Goal: Task Accomplishment & Management: Complete application form

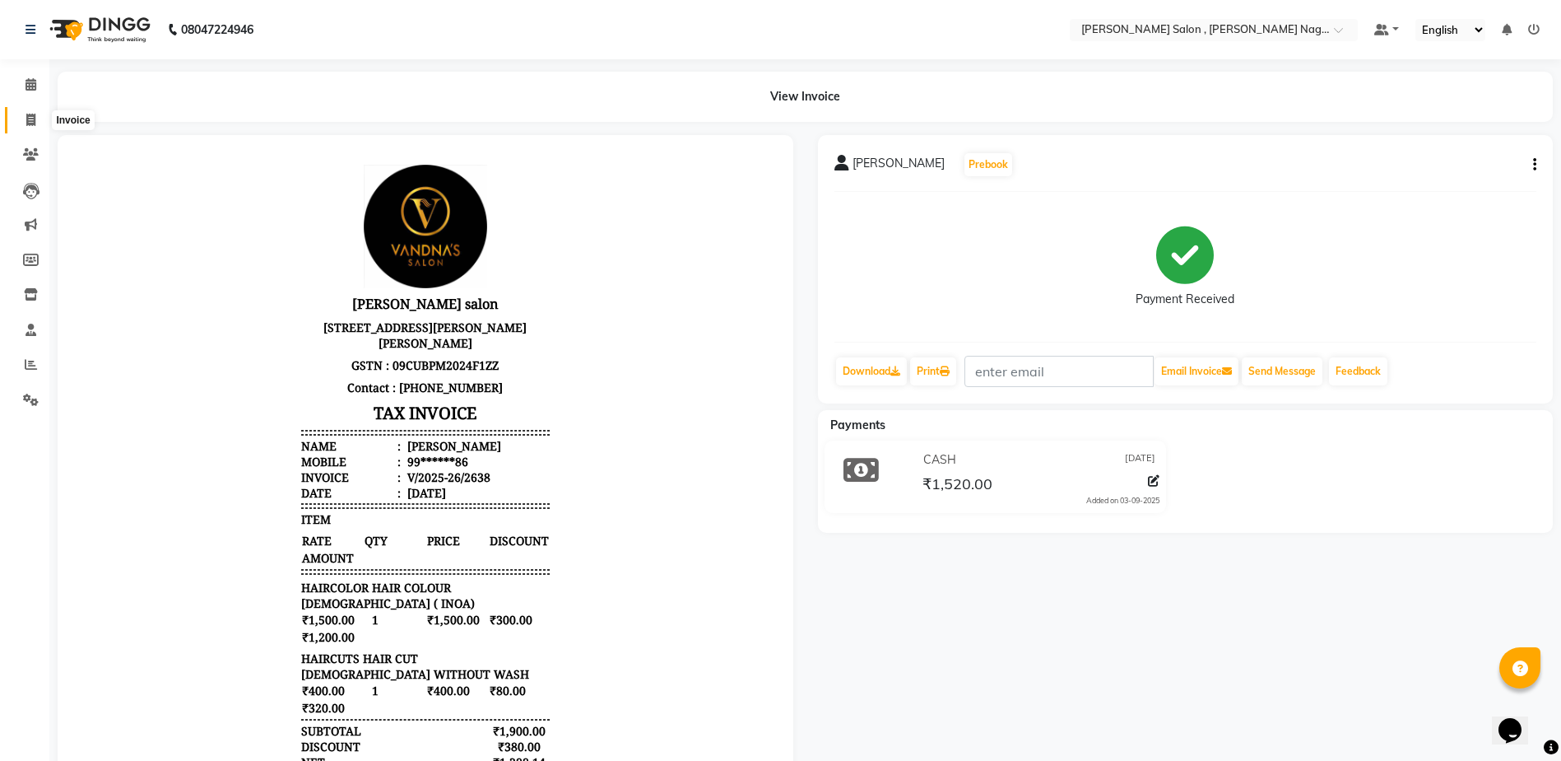
click at [29, 121] on icon at bounding box center [30, 120] width 9 height 12
select select "service"
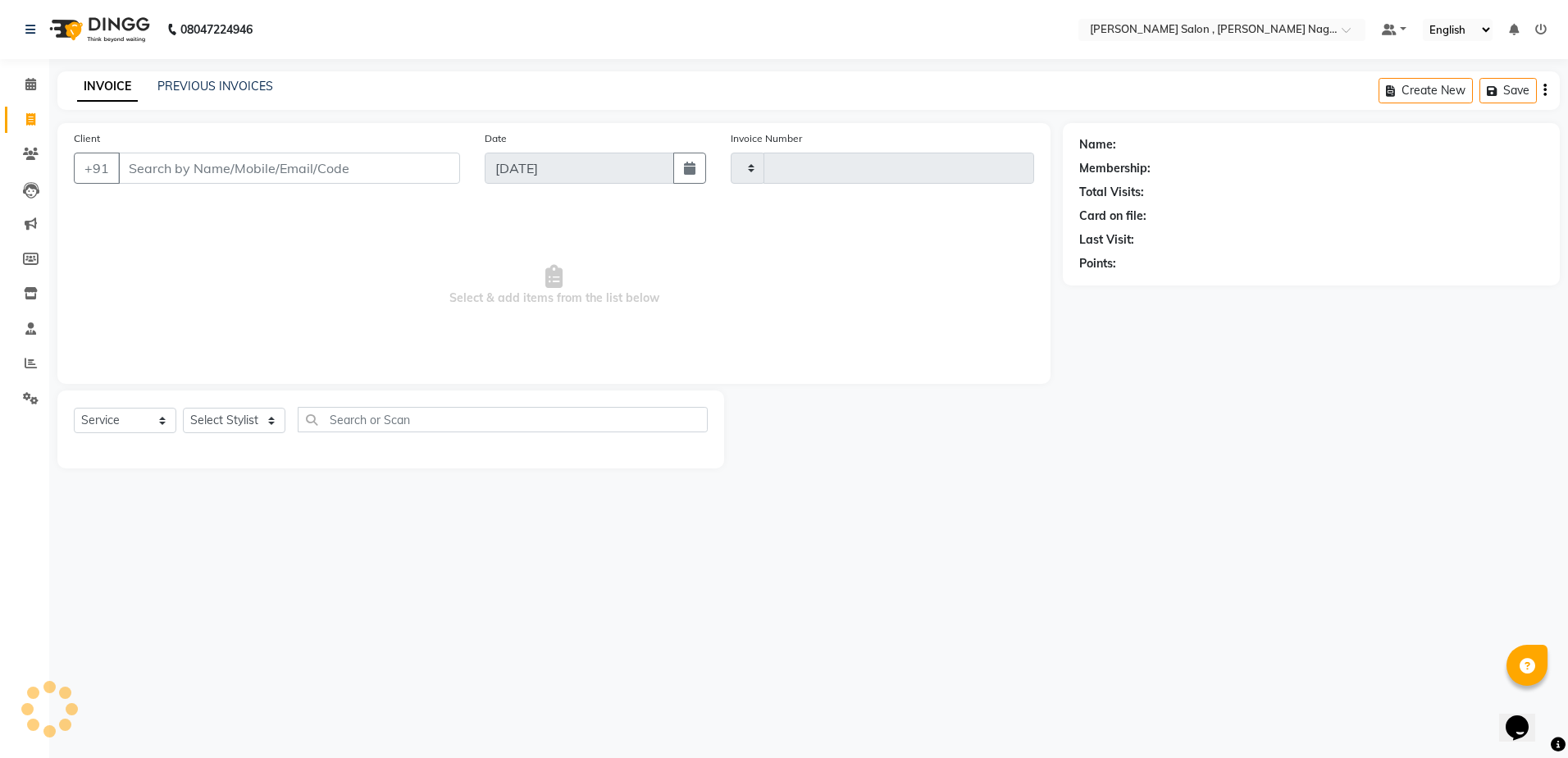
type input "2639"
select select "4120"
type input "8467849471"
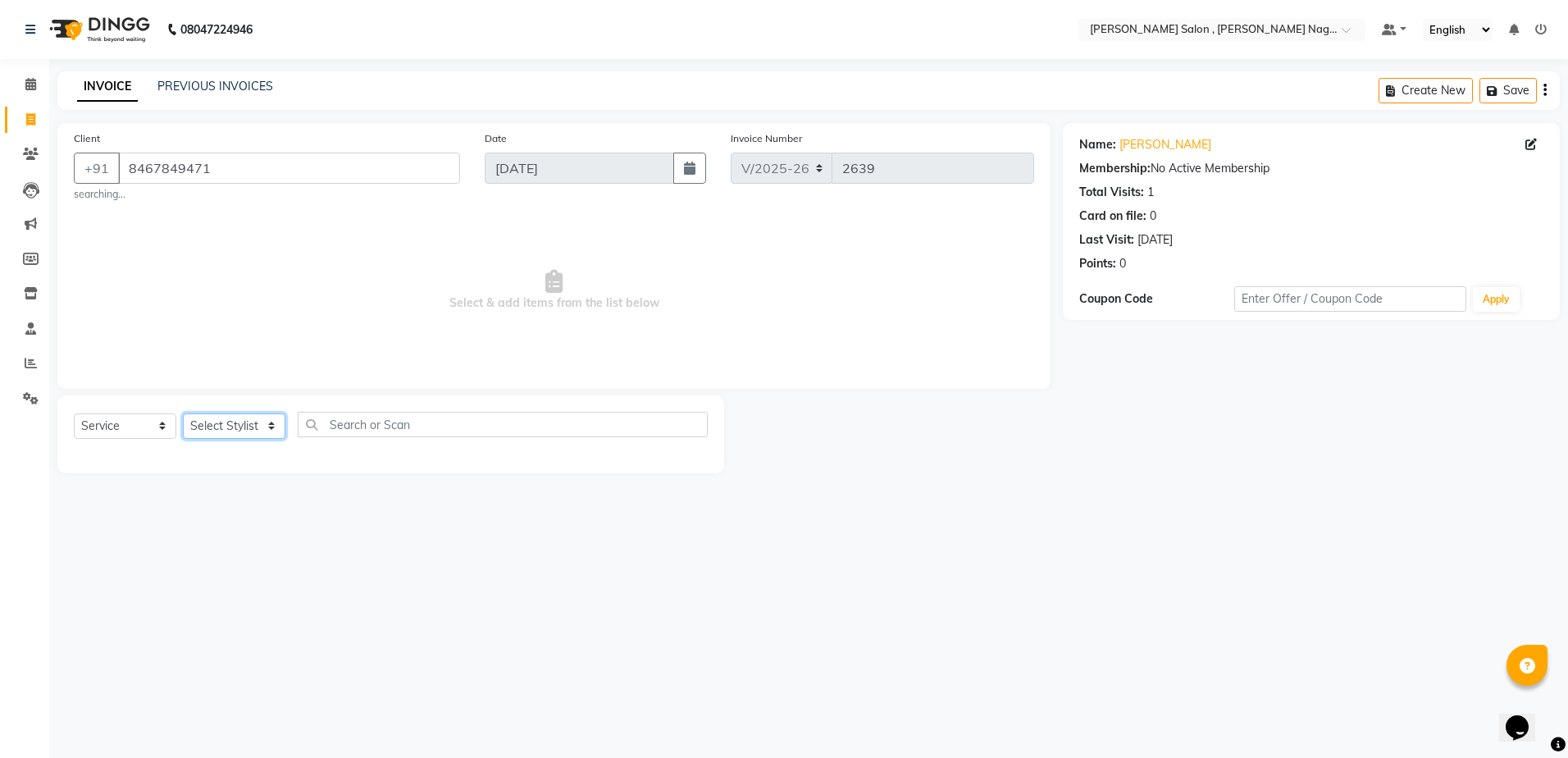
click at [232, 429] on select "Select Stylist [PERSON_NAME] [PERSON_NAME] HARSH isha pal [PERSON_NAME] [PERSON…" at bounding box center [234, 426] width 103 height 26
select select "30956"
click at [183, 413] on select "Select Stylist [PERSON_NAME] [PERSON_NAME] HARSH isha pal [PERSON_NAME] [PERSON…" at bounding box center [234, 426] width 103 height 26
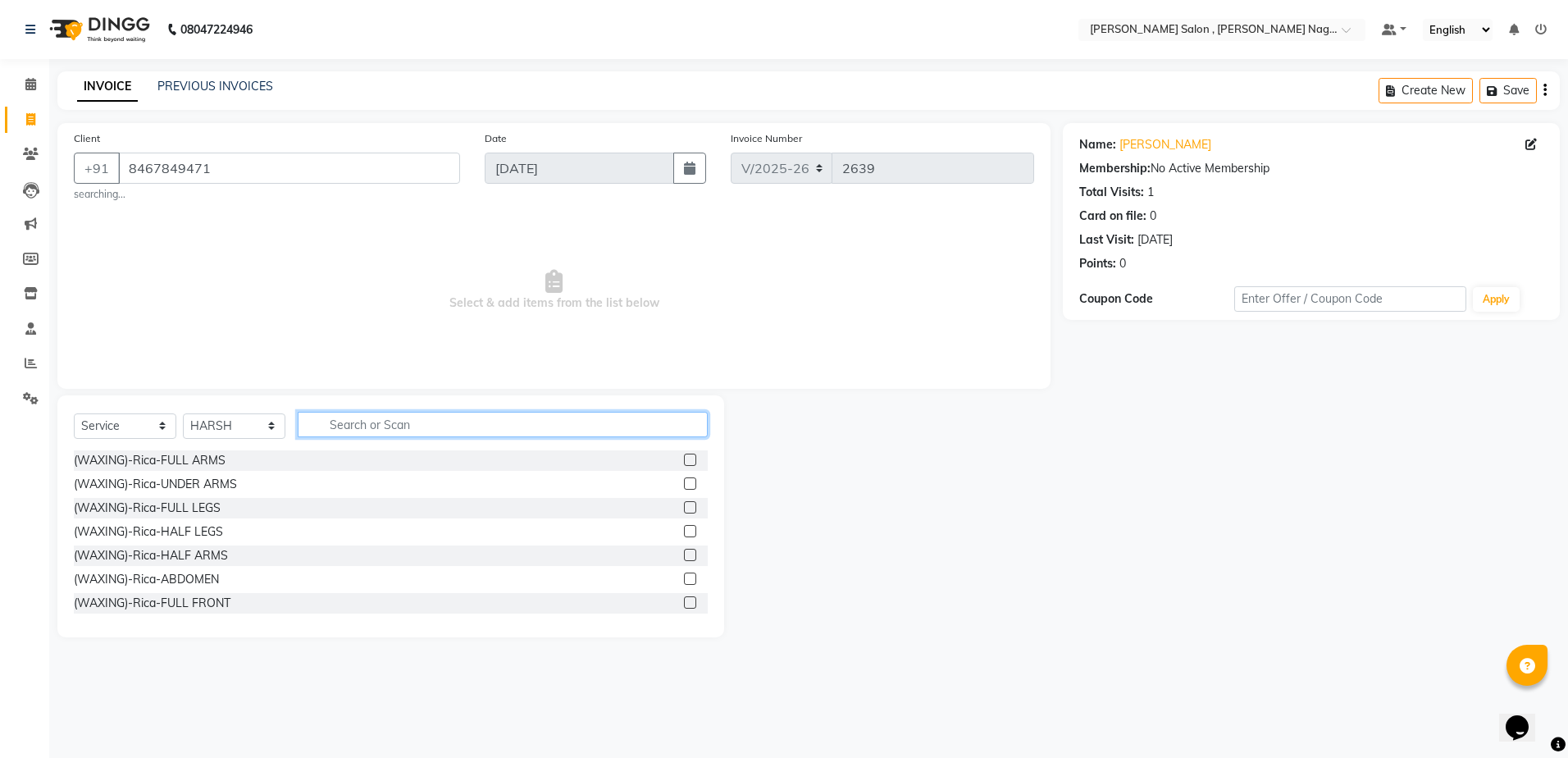
click at [327, 428] on input "text" at bounding box center [503, 424] width 410 height 26
type input "was"
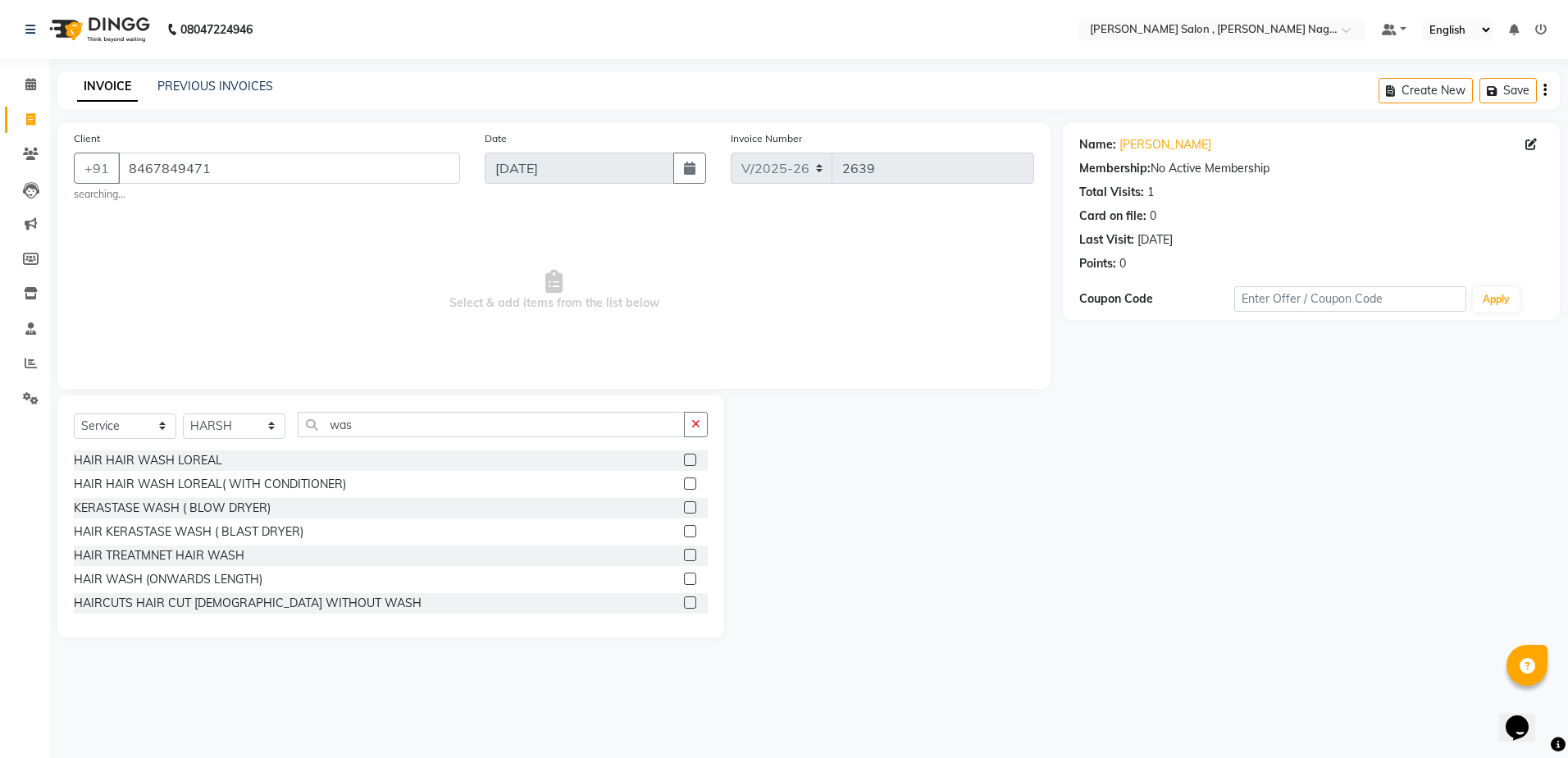
click at [683, 488] on label at bounding box center [689, 483] width 12 height 12
click at [683, 488] on input "checkbox" at bounding box center [688, 484] width 11 height 11
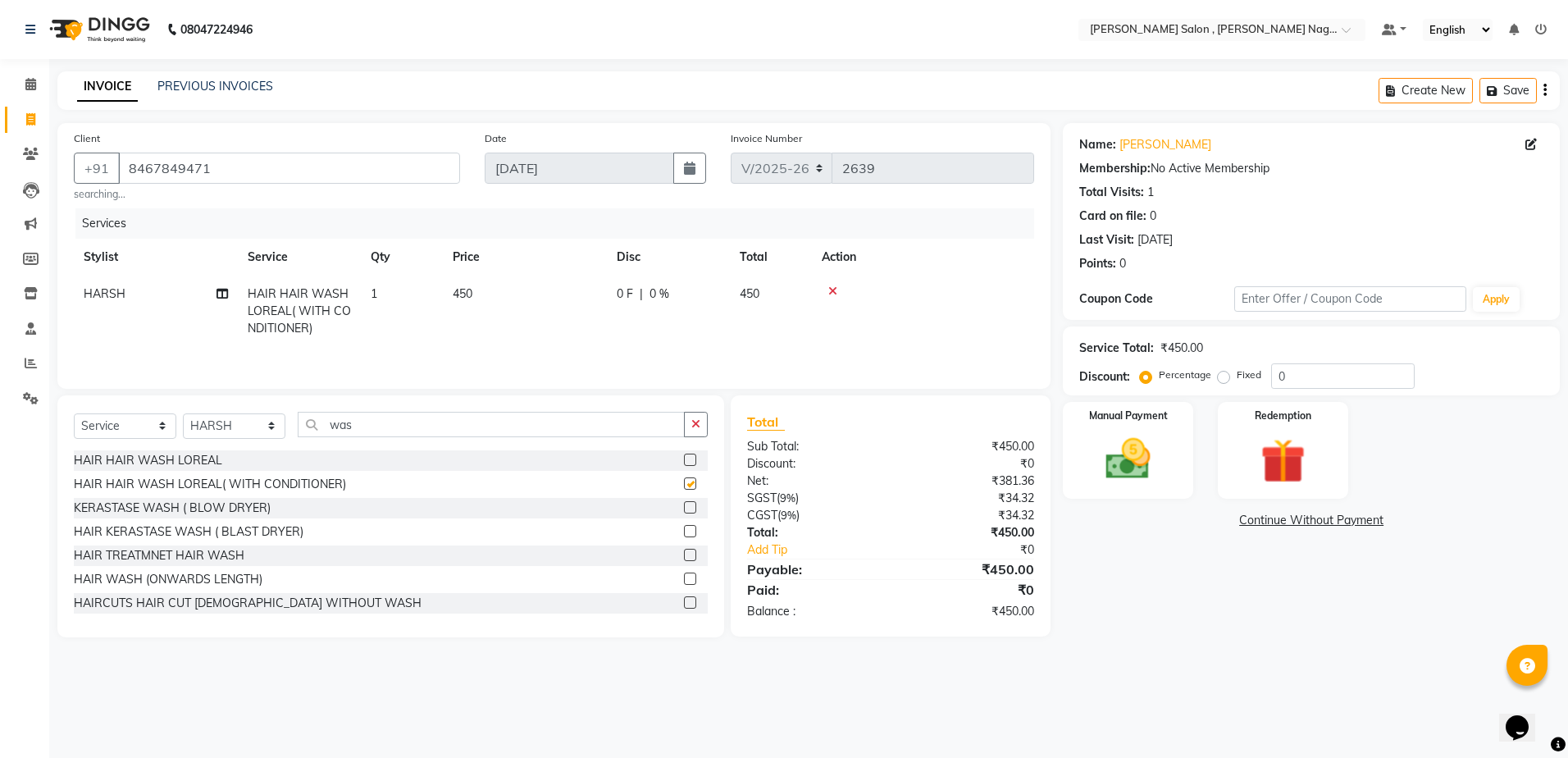
checkbox input "false"
click at [406, 430] on input "was" at bounding box center [491, 424] width 387 height 26
type input "w"
click at [1067, 706] on div "08047224946 Select Location × [PERSON_NAME] Salon , [PERSON_NAME] Nagar Default…" at bounding box center [784, 379] width 1568 height 758
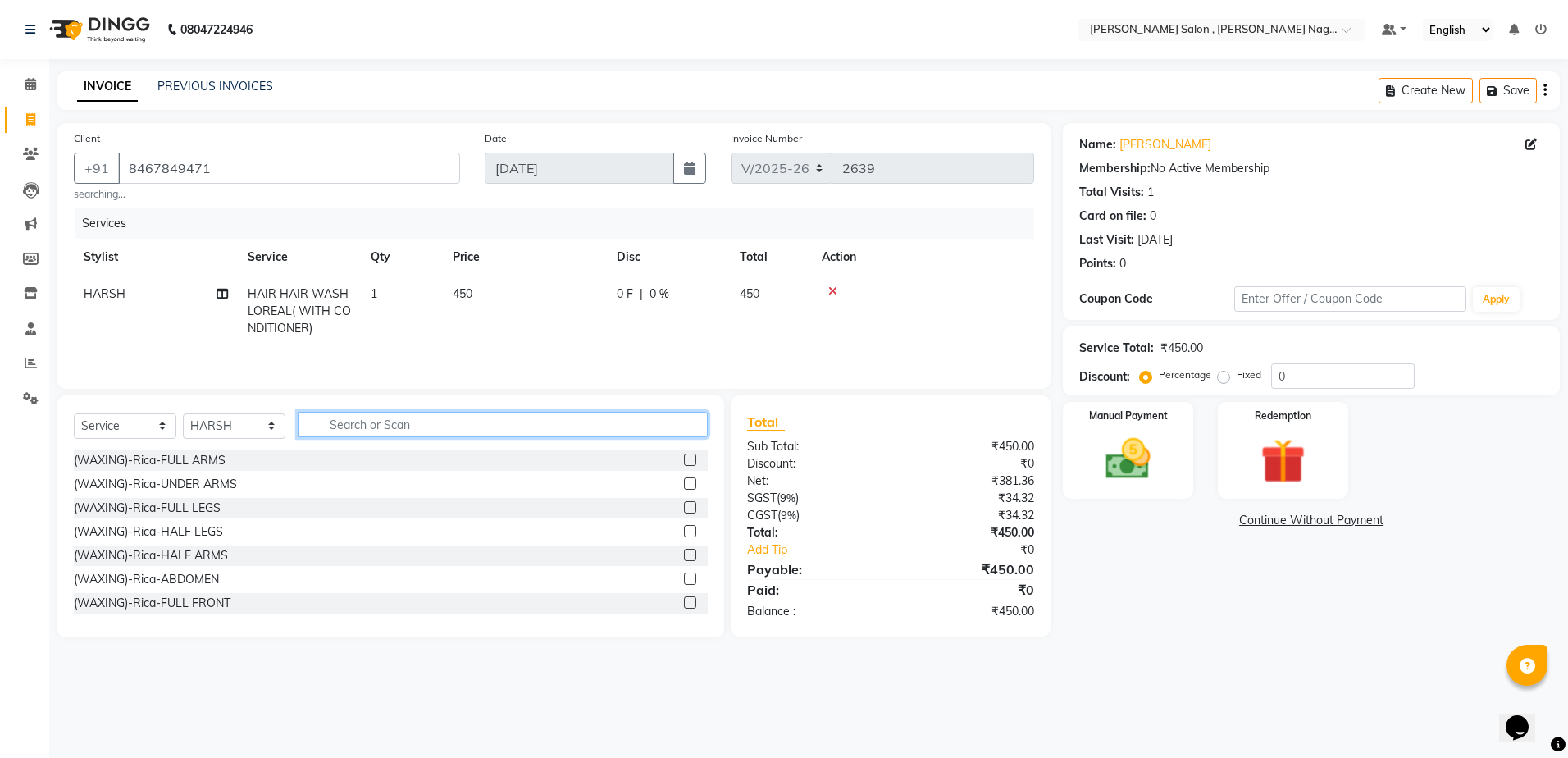
click at [497, 414] on input "text" at bounding box center [503, 424] width 410 height 26
type input "blow"
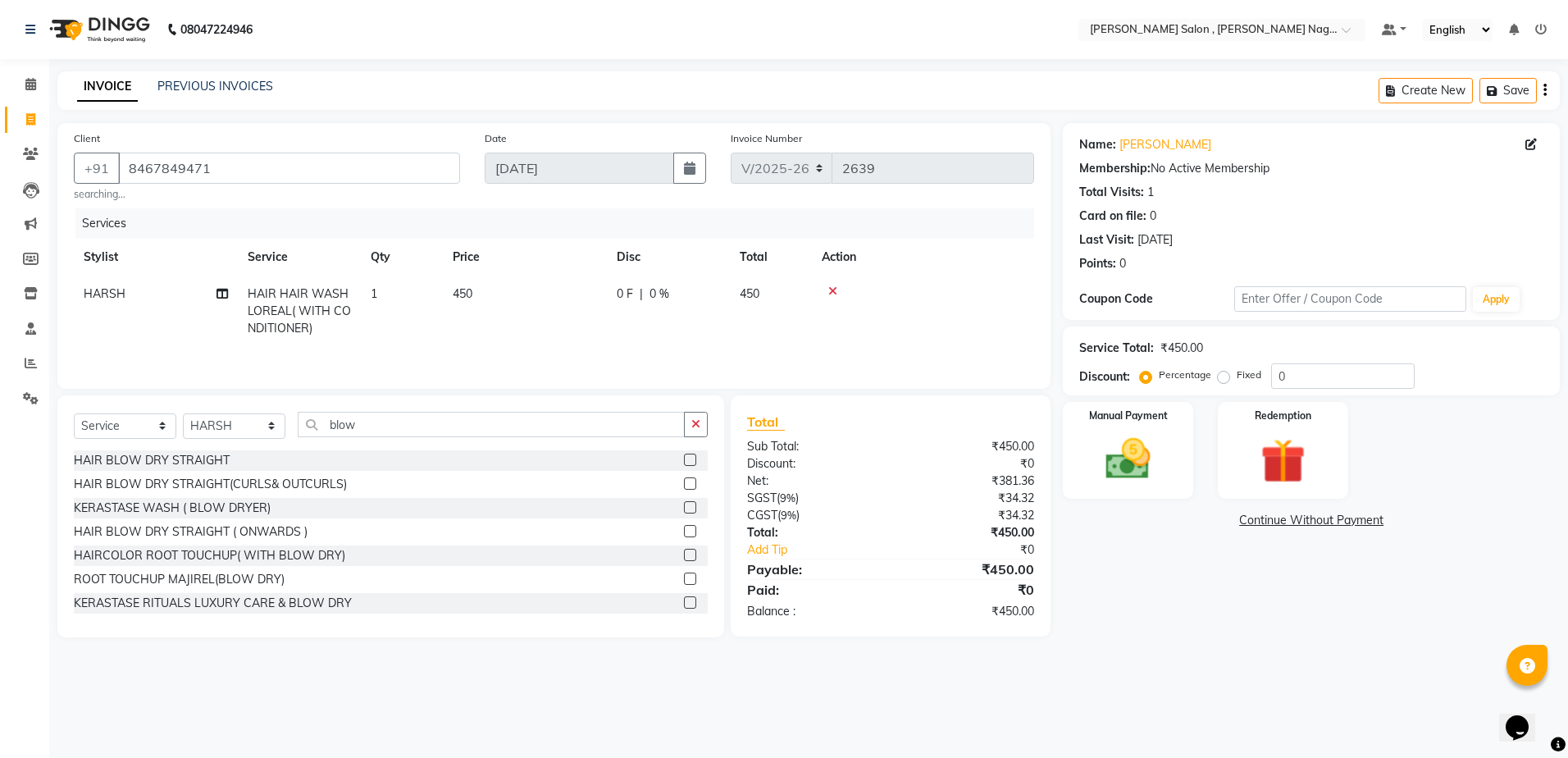
click at [683, 460] on label at bounding box center [689, 459] width 12 height 12
click at [683, 460] on input "checkbox" at bounding box center [688, 460] width 11 height 11
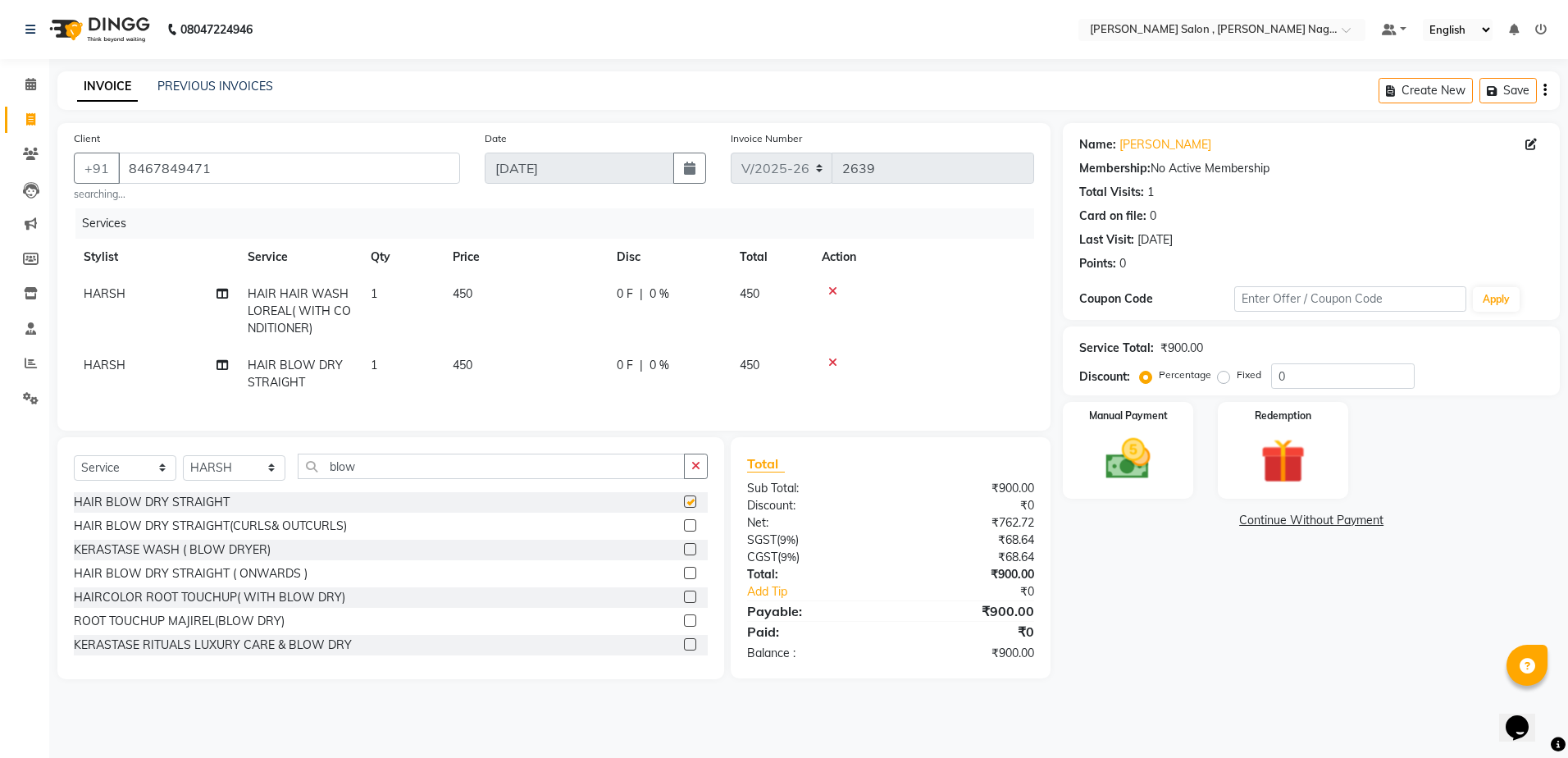
checkbox input "false"
click at [239, 480] on select "Select Stylist [PERSON_NAME] [PERSON_NAME] HARSH isha pal [PERSON_NAME] [PERSON…" at bounding box center [234, 468] width 103 height 26
select select "21943"
click at [183, 466] on select "Select Stylist [PERSON_NAME] [PERSON_NAME] HARSH isha pal [PERSON_NAME] [PERSON…" at bounding box center [234, 468] width 103 height 26
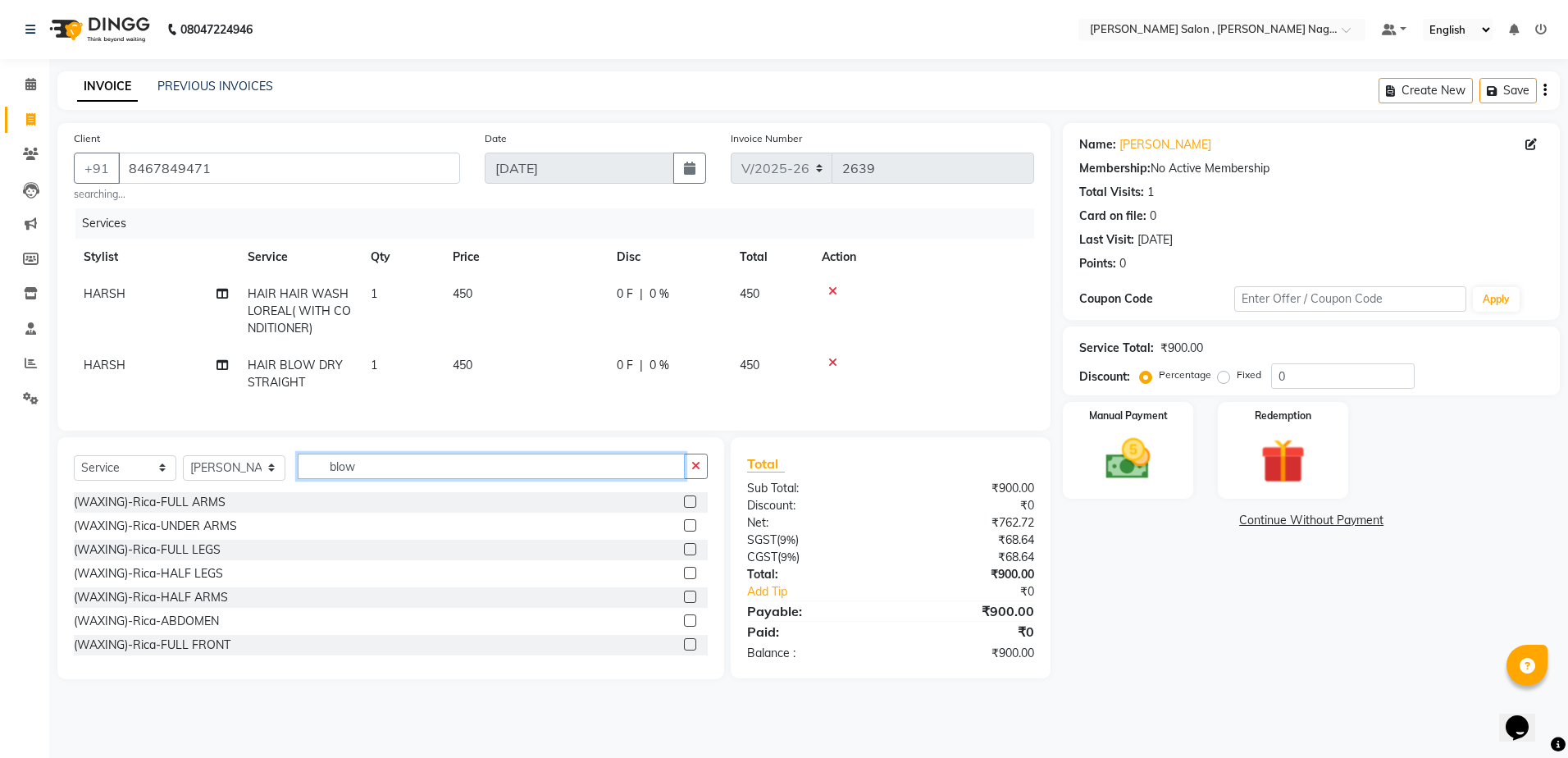
click at [383, 467] on input "blow" at bounding box center [491, 466] width 387 height 26
type input "b"
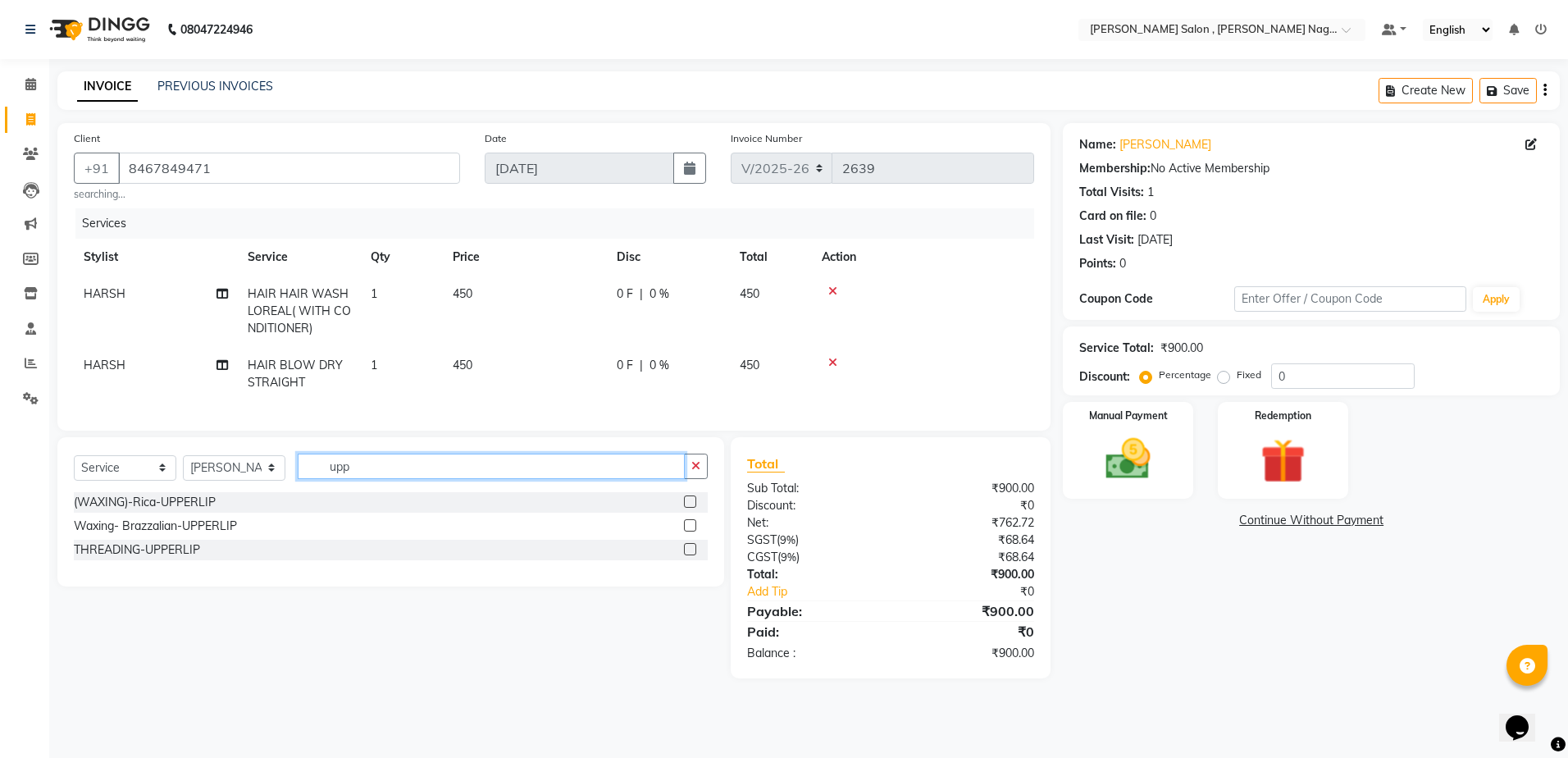
type input "upp"
click at [688, 555] on label at bounding box center [689, 549] width 12 height 12
click at [688, 555] on input "checkbox" at bounding box center [688, 550] width 11 height 11
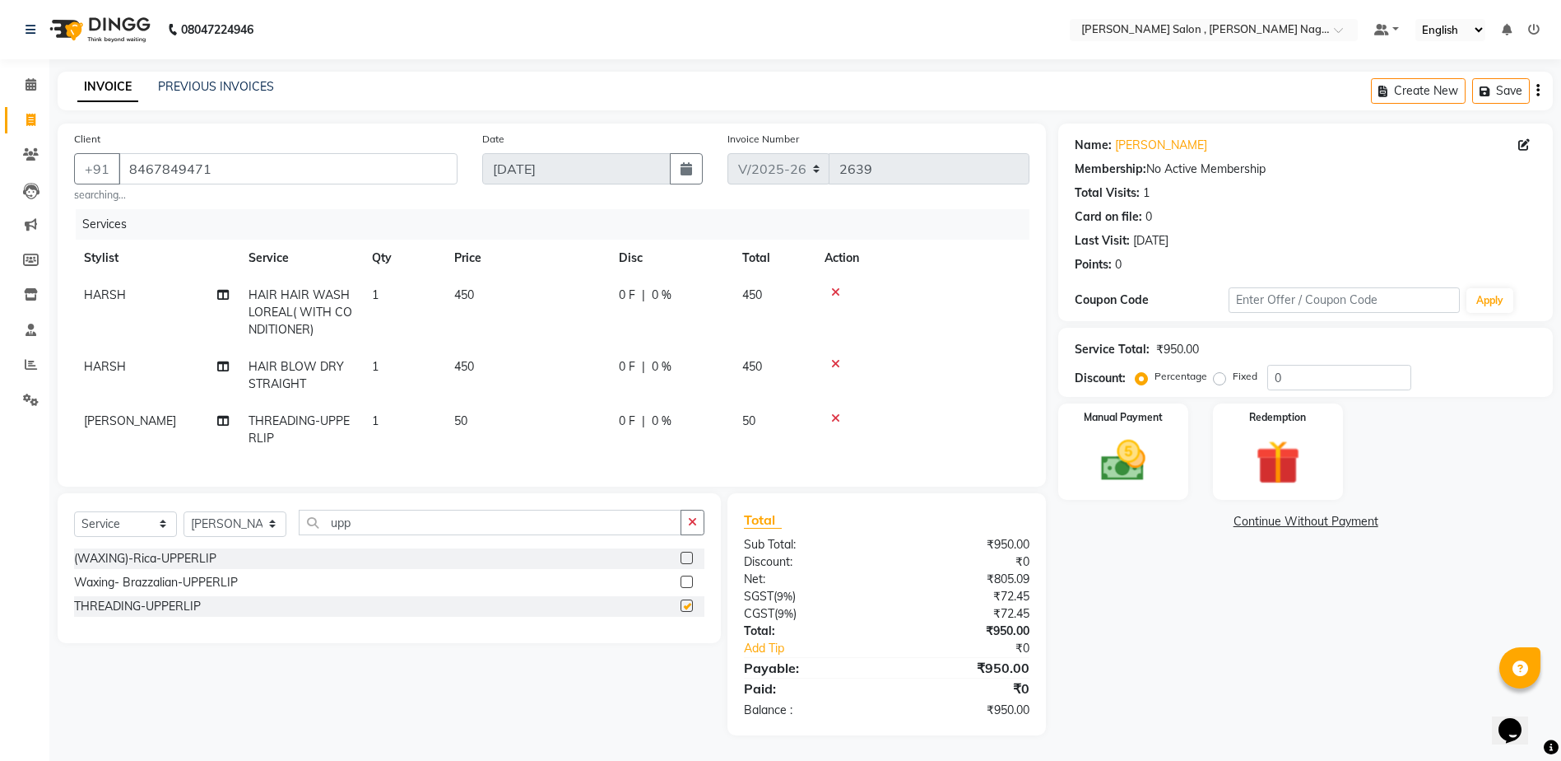
checkbox input "false"
click at [1142, 434] on img at bounding box center [1124, 461] width 76 height 54
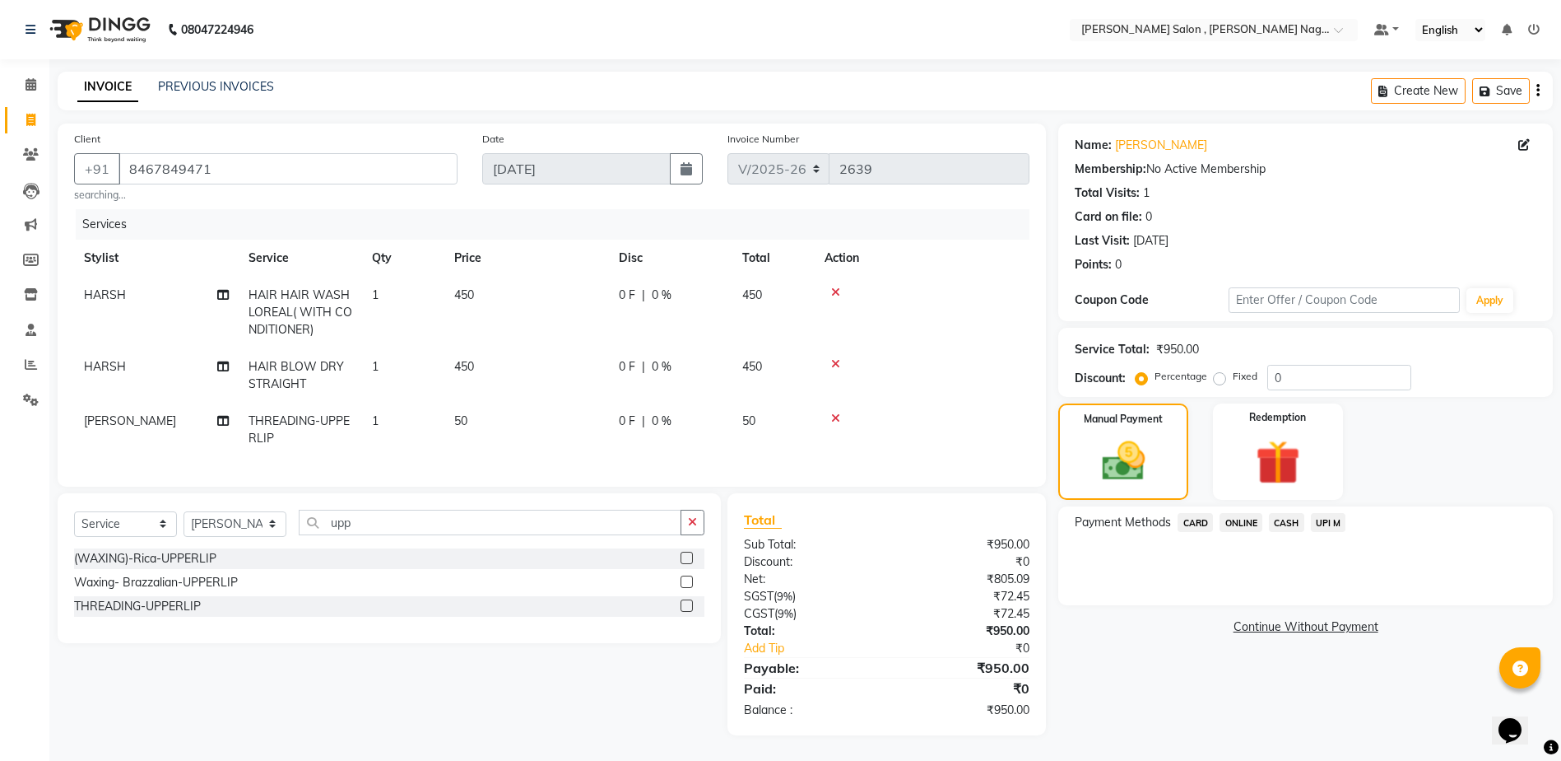
click at [1278, 514] on span "CASH" at bounding box center [1286, 522] width 35 height 19
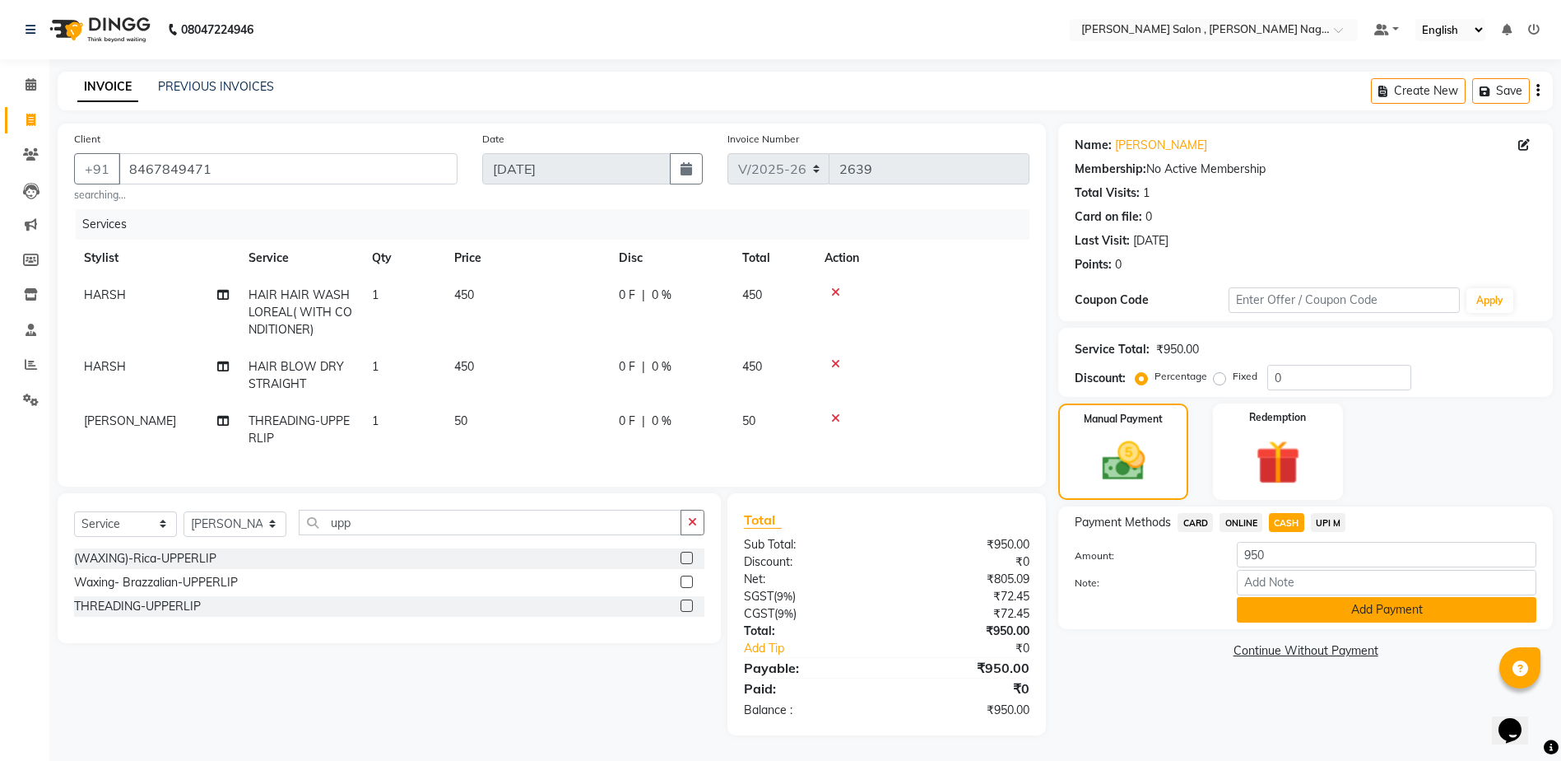
click at [1304, 610] on button "Add Payment" at bounding box center [1387, 610] width 300 height 26
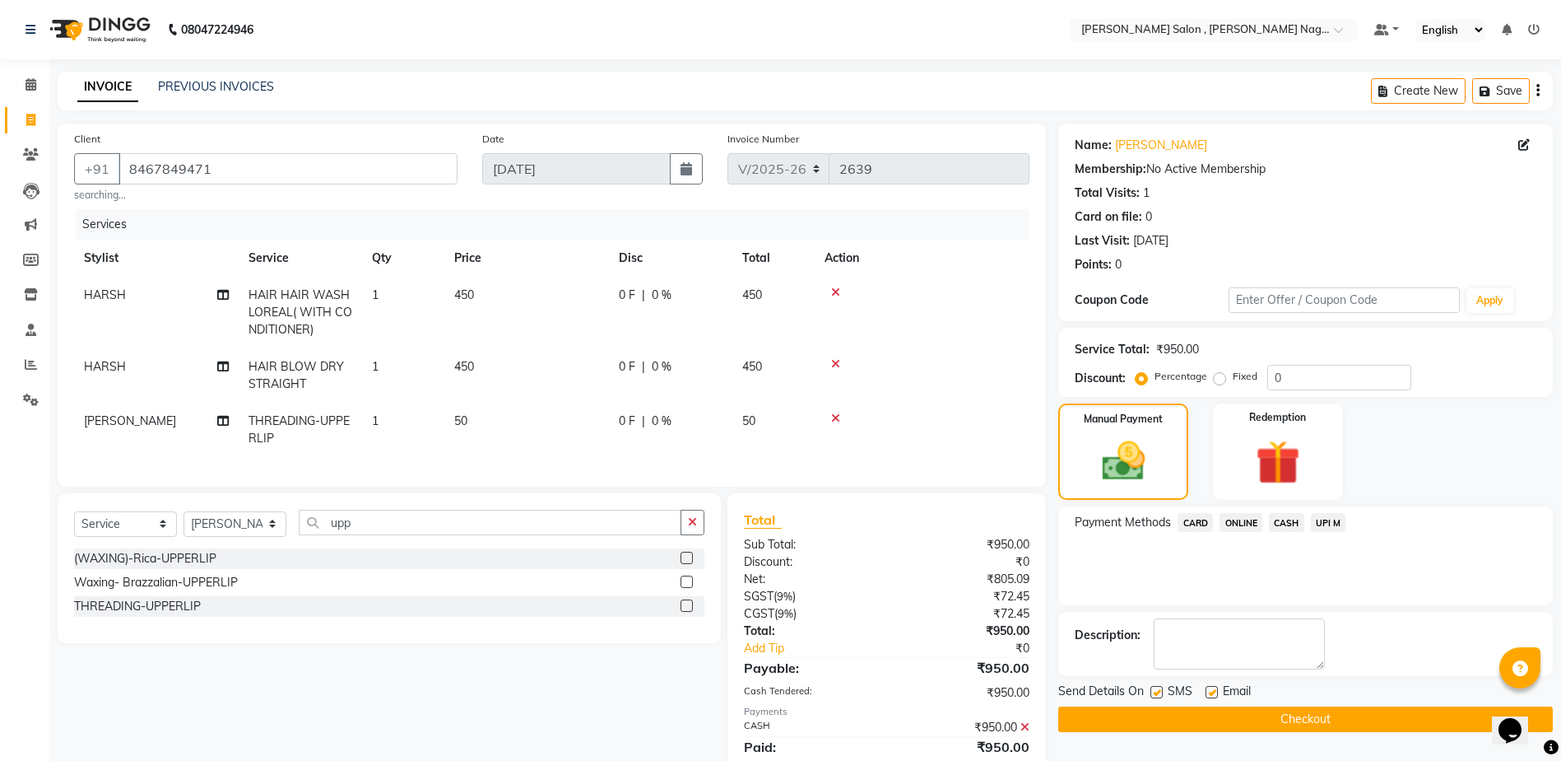
click at [1155, 696] on label at bounding box center [1157, 692] width 12 height 12
click at [1155, 696] on input "checkbox" at bounding box center [1156, 692] width 11 height 11
checkbox input "false"
click at [1220, 697] on div "Email" at bounding box center [1235, 692] width 58 height 21
click at [1212, 693] on label at bounding box center [1212, 692] width 12 height 12
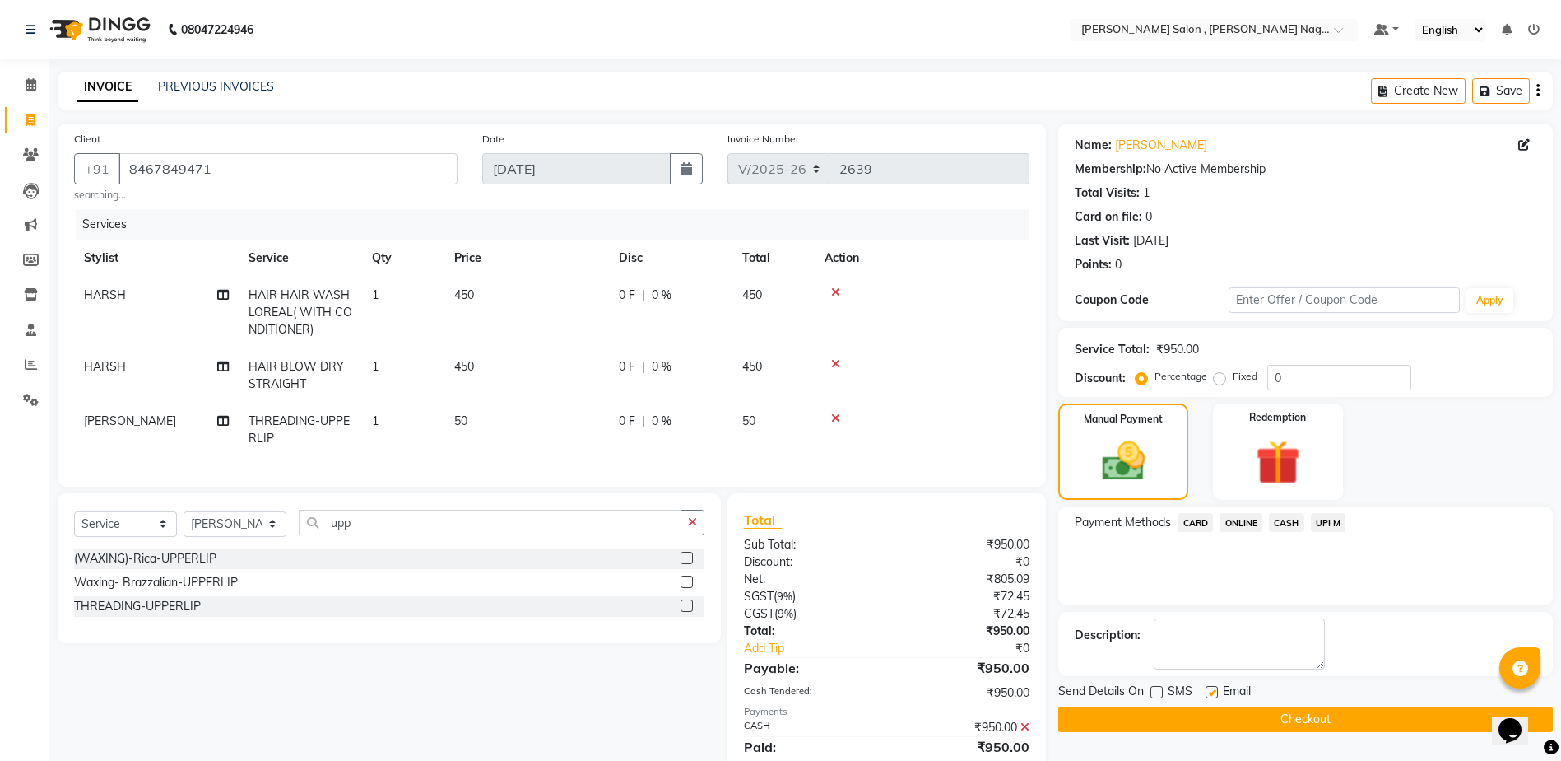
click at [1212, 693] on input "checkbox" at bounding box center [1211, 692] width 11 height 11
checkbox input "false"
click at [1217, 719] on button "Checkout" at bounding box center [1305, 719] width 495 height 26
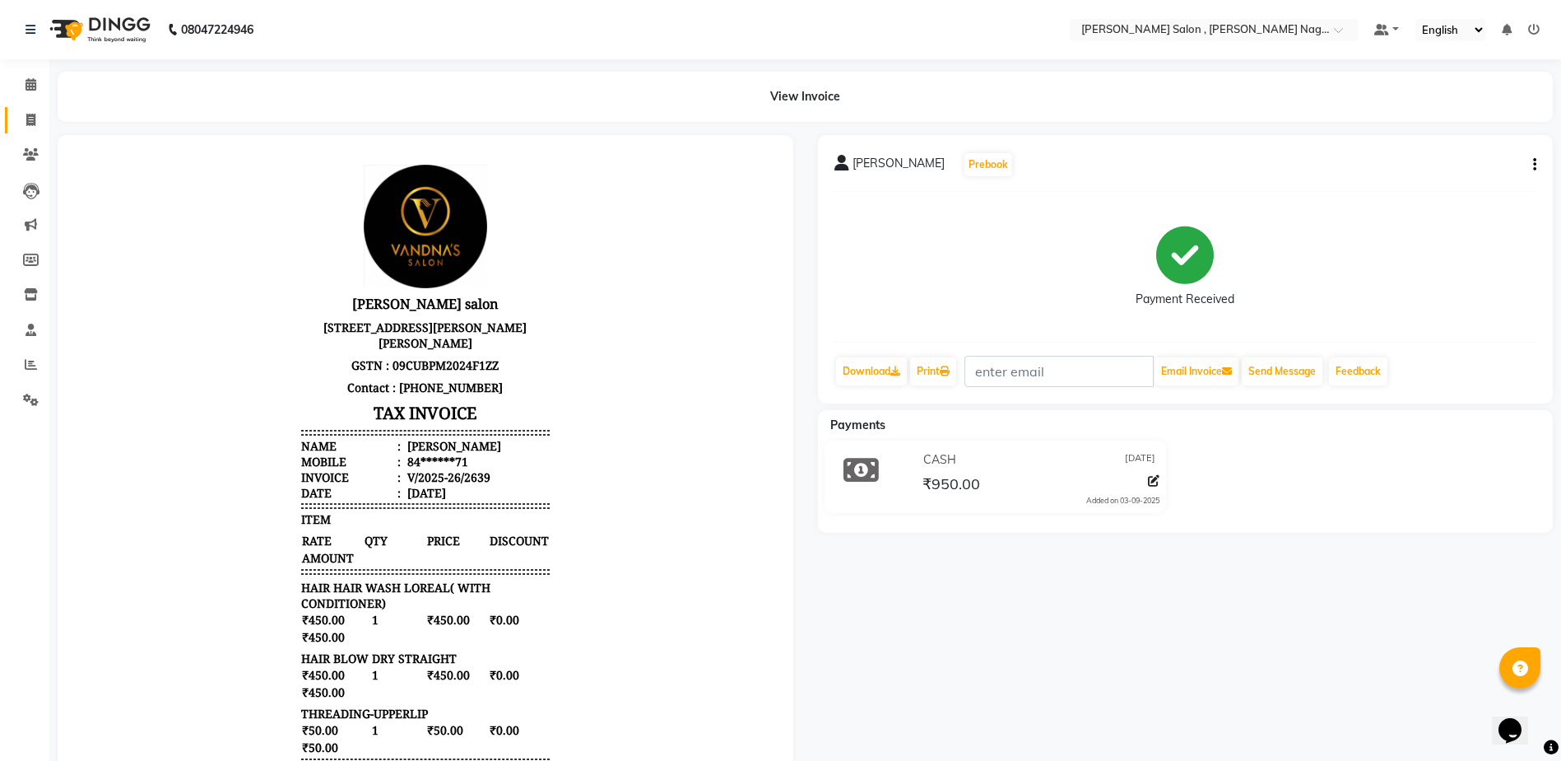
click at [15, 112] on link "Invoice" at bounding box center [25, 120] width 40 height 27
select select "service"
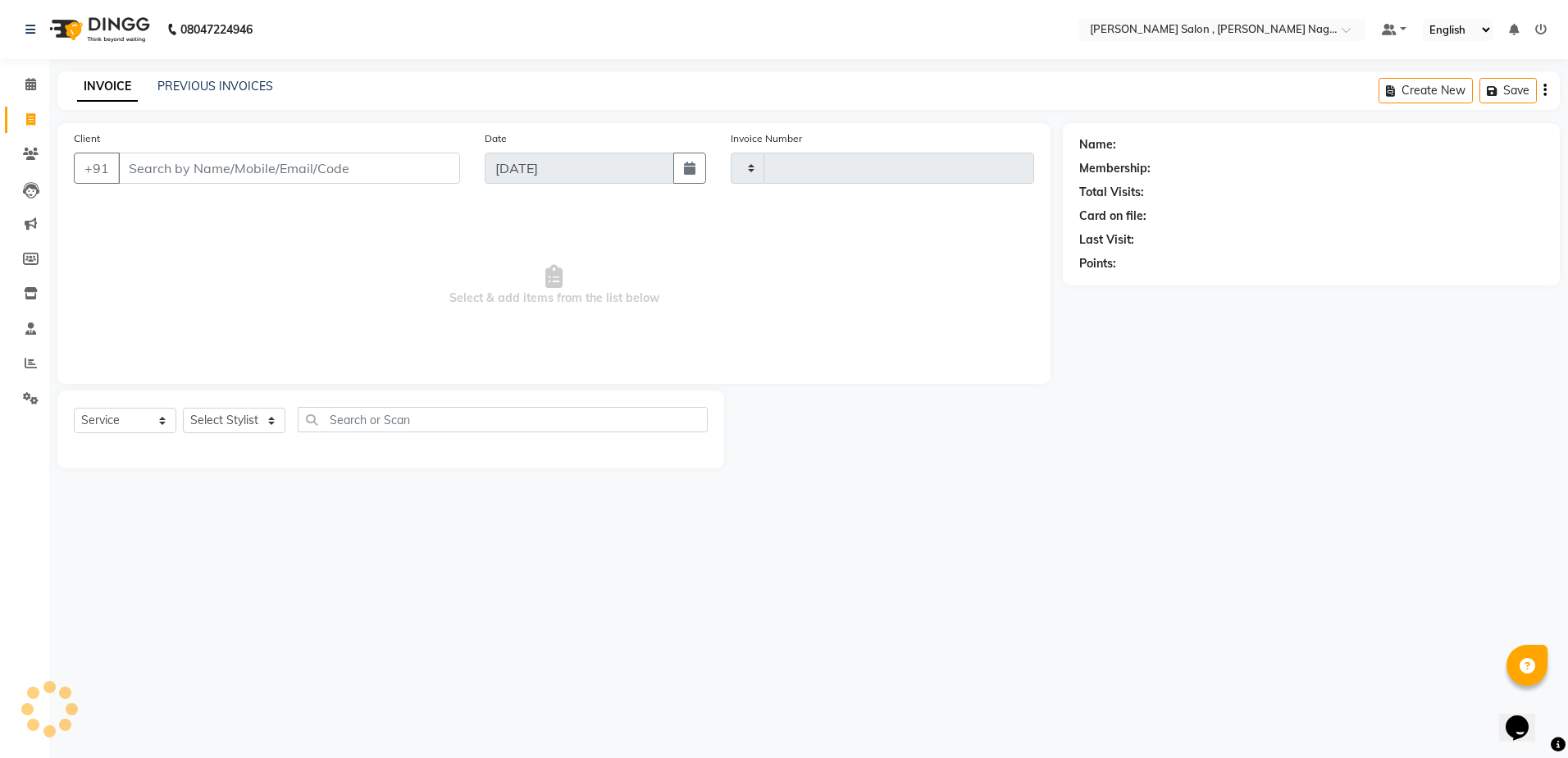
type input "2640"
select select "4120"
click at [205, 81] on link "PREVIOUS INVOICES" at bounding box center [215, 86] width 116 height 15
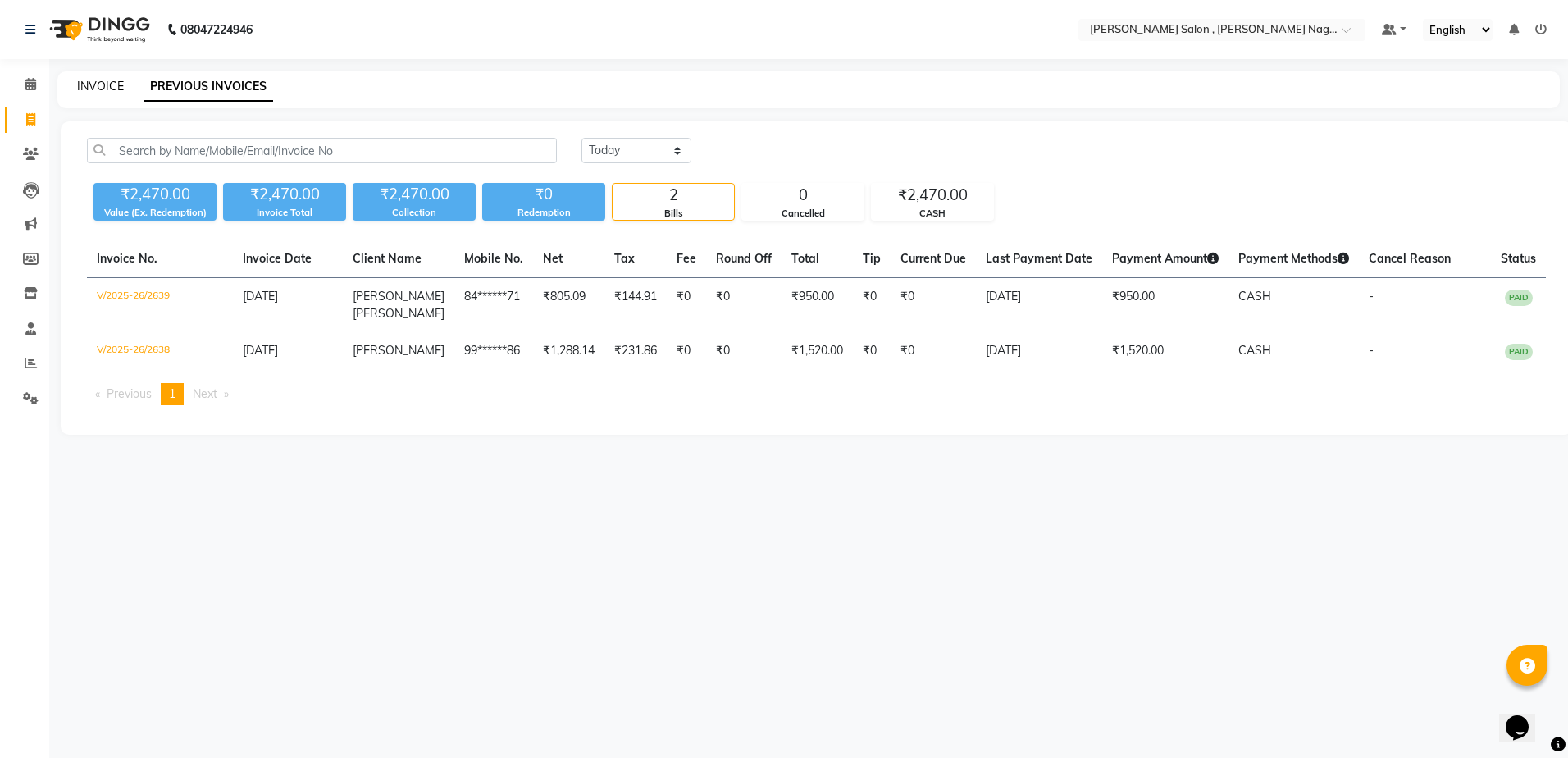
click at [109, 86] on link "INVOICE" at bounding box center [100, 86] width 47 height 15
select select "service"
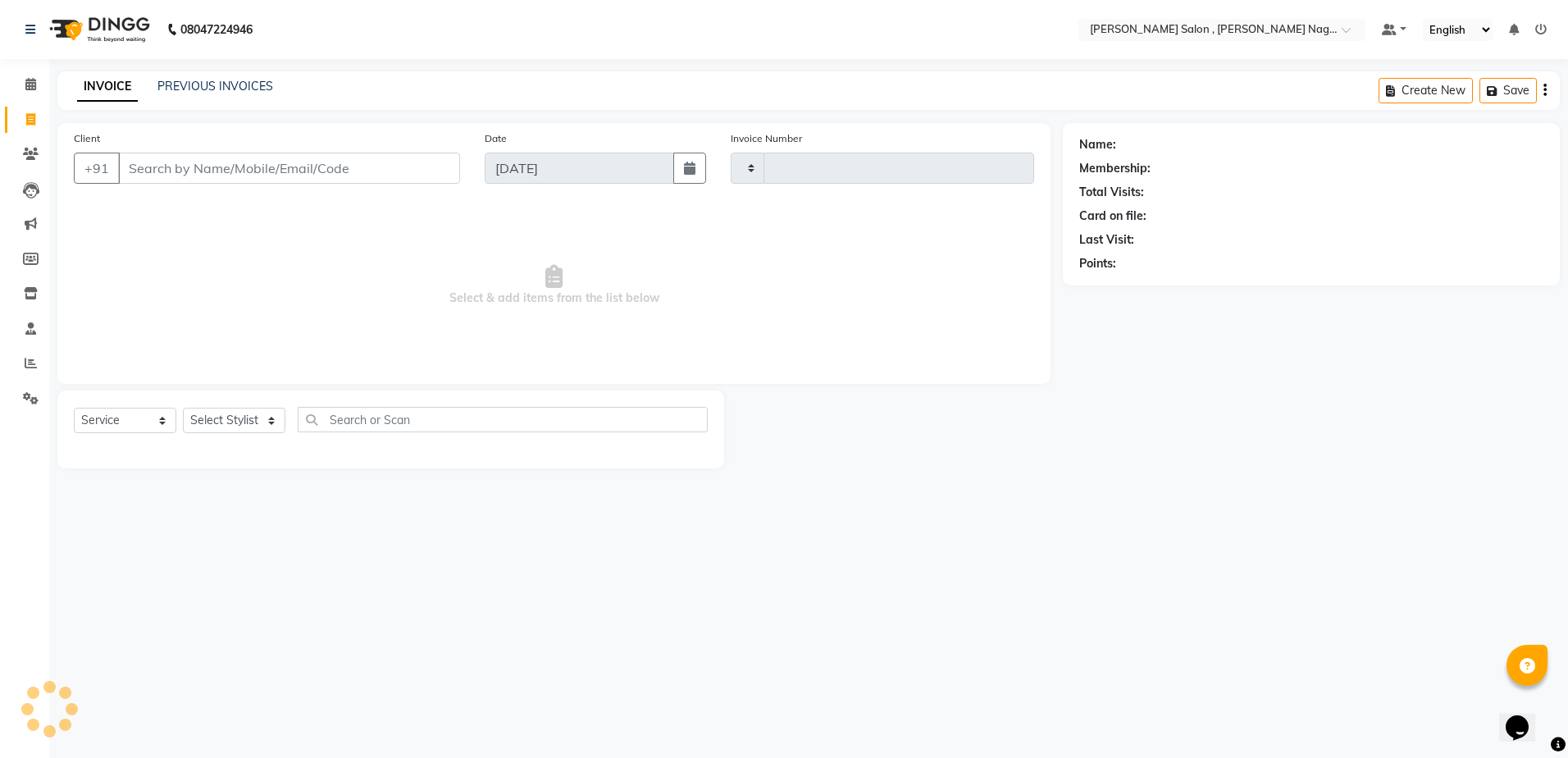
type input "2640"
select select "4120"
paste input "9838175281"
type input "9838175281"
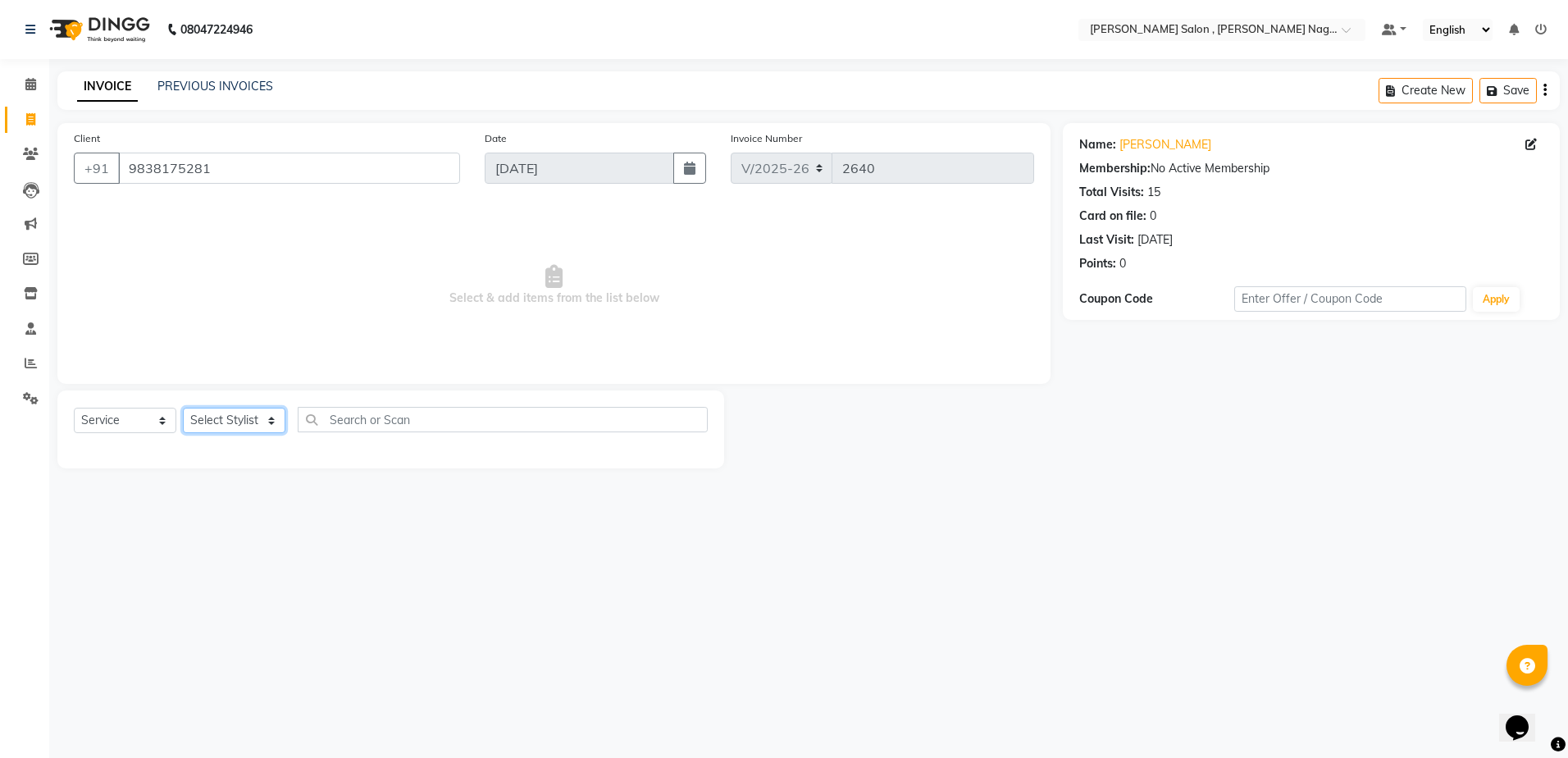
click at [237, 408] on select "Select Stylist [PERSON_NAME] [PERSON_NAME] HARSH isha pal [PERSON_NAME] [PERSON…" at bounding box center [234, 420] width 103 height 26
select select "21728"
click at [183, 407] on select "Select Stylist [PERSON_NAME] [PERSON_NAME] HARSH isha pal [PERSON_NAME] [PERSON…" at bounding box center [234, 420] width 103 height 26
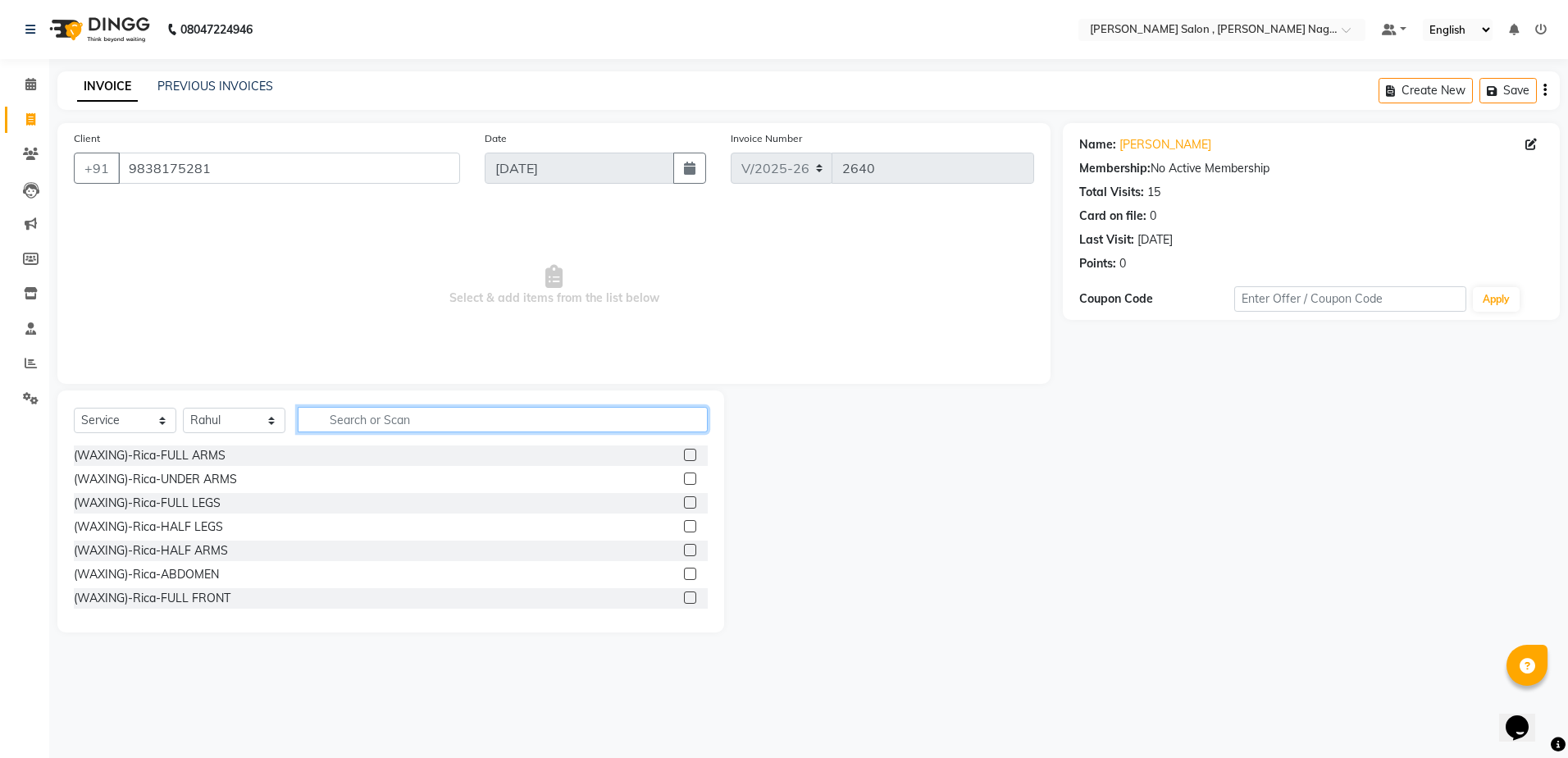
drag, startPoint x: 410, startPoint y: 425, endPoint x: 388, endPoint y: 433, distance: 23.4
click at [410, 428] on input "text" at bounding box center [503, 419] width 410 height 26
type input "blo"
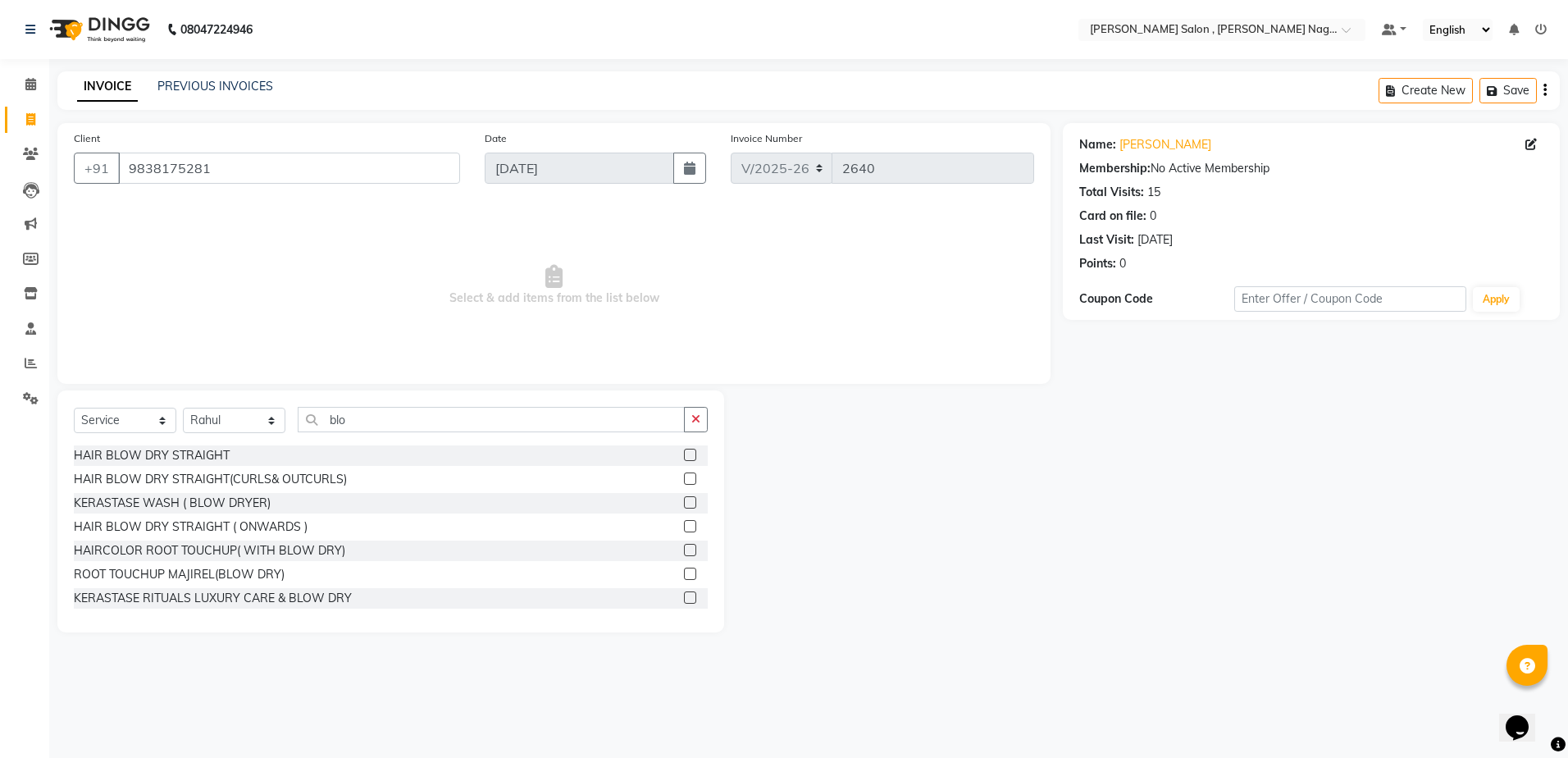
click at [683, 452] on label at bounding box center [689, 454] width 12 height 12
click at [683, 452] on input "checkbox" at bounding box center [688, 455] width 11 height 11
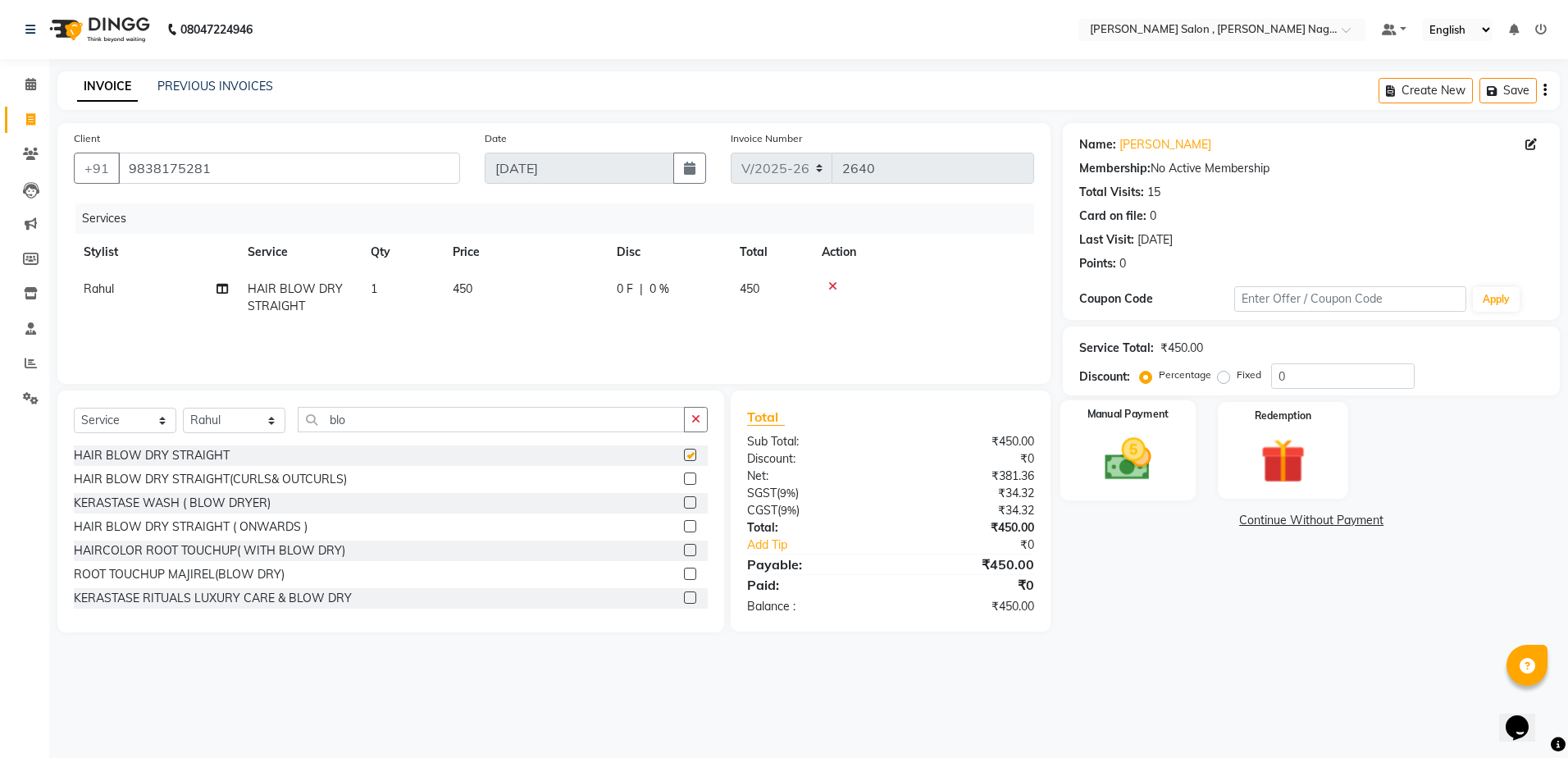
checkbox input "false"
drag, startPoint x: 1050, startPoint y: 479, endPoint x: 1119, endPoint y: 512, distance: 76.5
click at [1054, 484] on div "Manual Payment Redemption" at bounding box center [1310, 449] width 521 height 97
drag, startPoint x: 1075, startPoint y: 449, endPoint x: 1252, endPoint y: 503, distance: 185.1
click at [1078, 450] on div "Manual Payment" at bounding box center [1128, 449] width 131 height 97
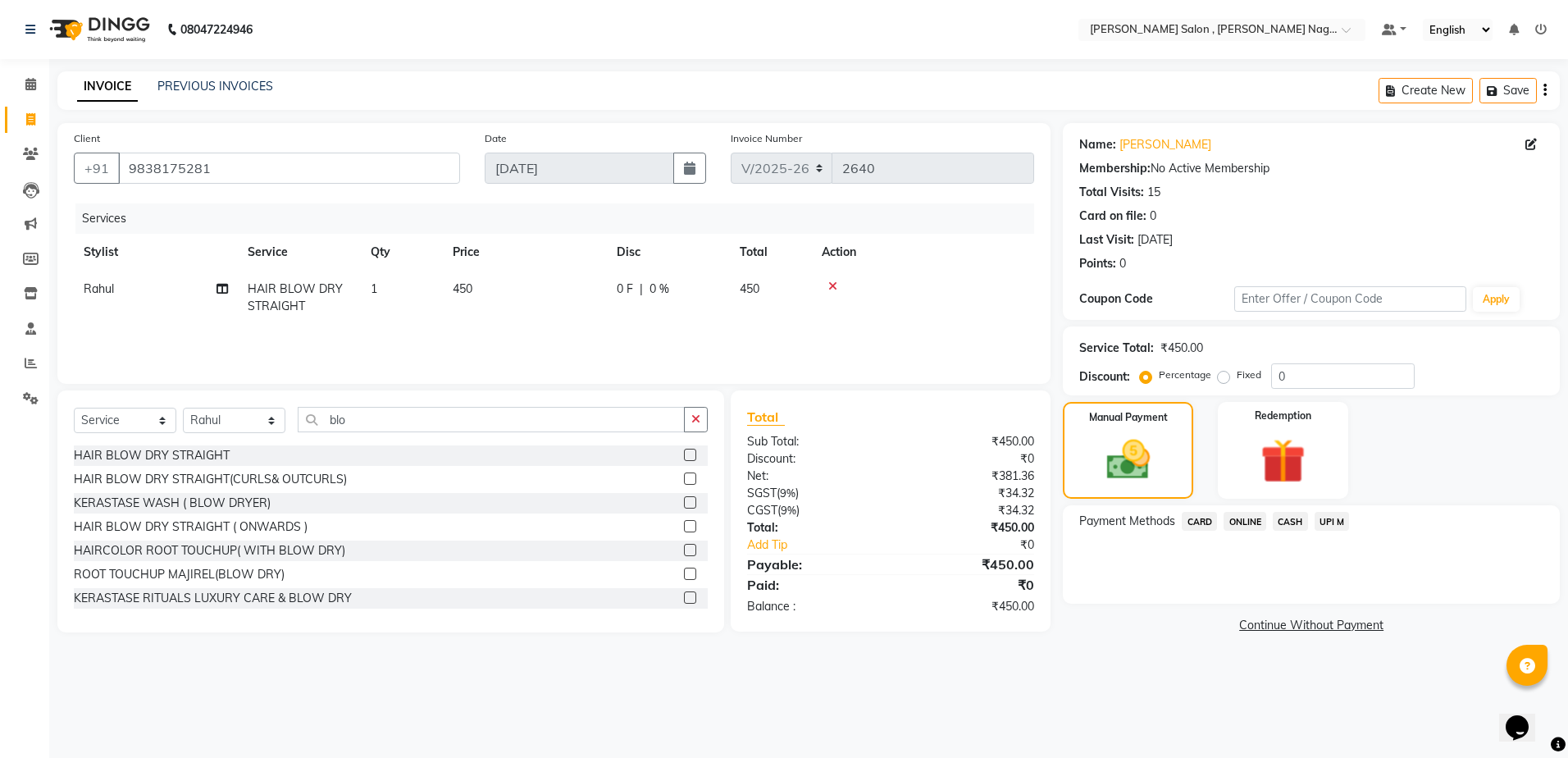
click at [1284, 524] on span "CASH" at bounding box center [1289, 521] width 35 height 19
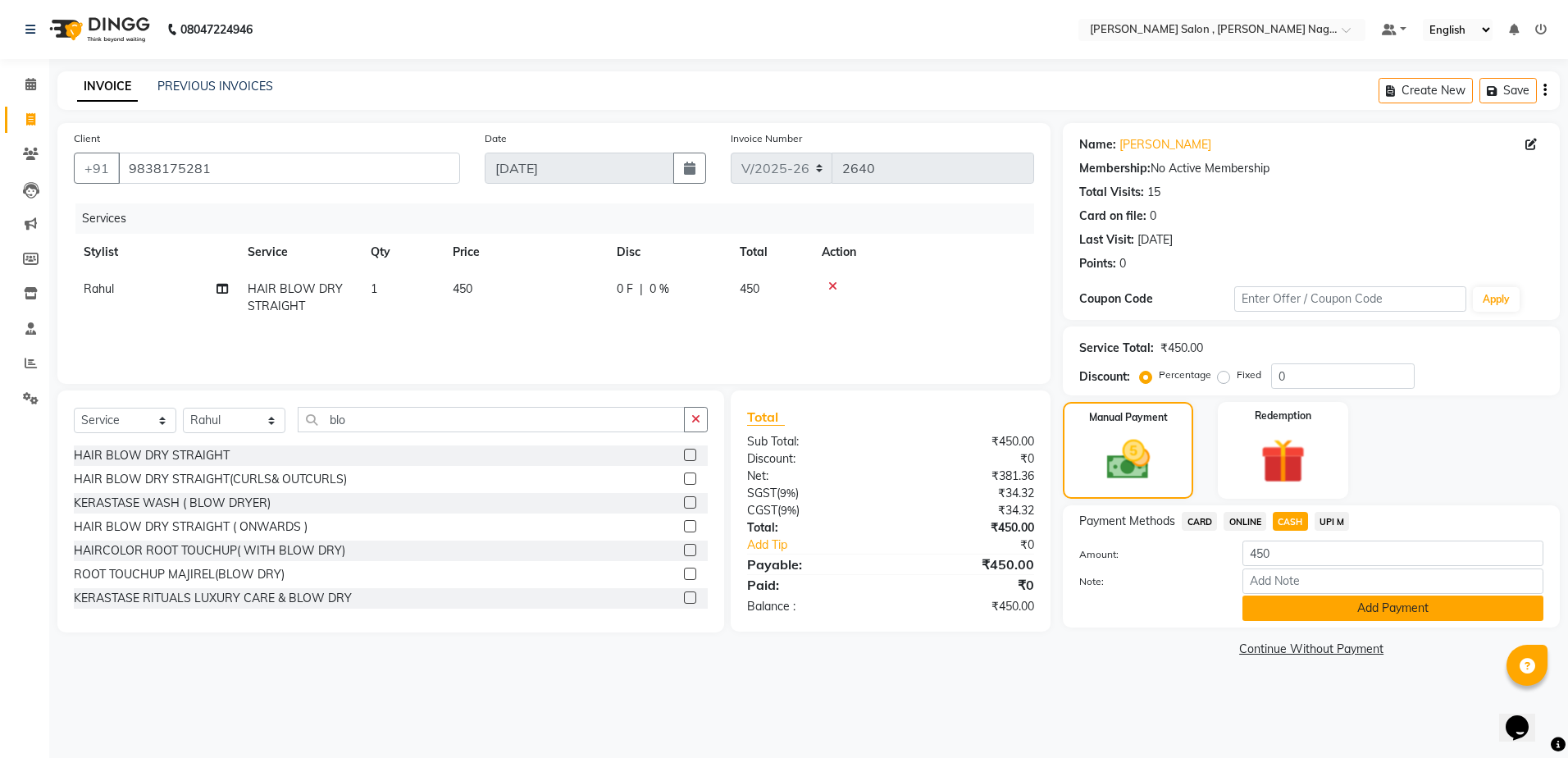
click at [1284, 600] on button "Add Payment" at bounding box center [1393, 609] width 301 height 26
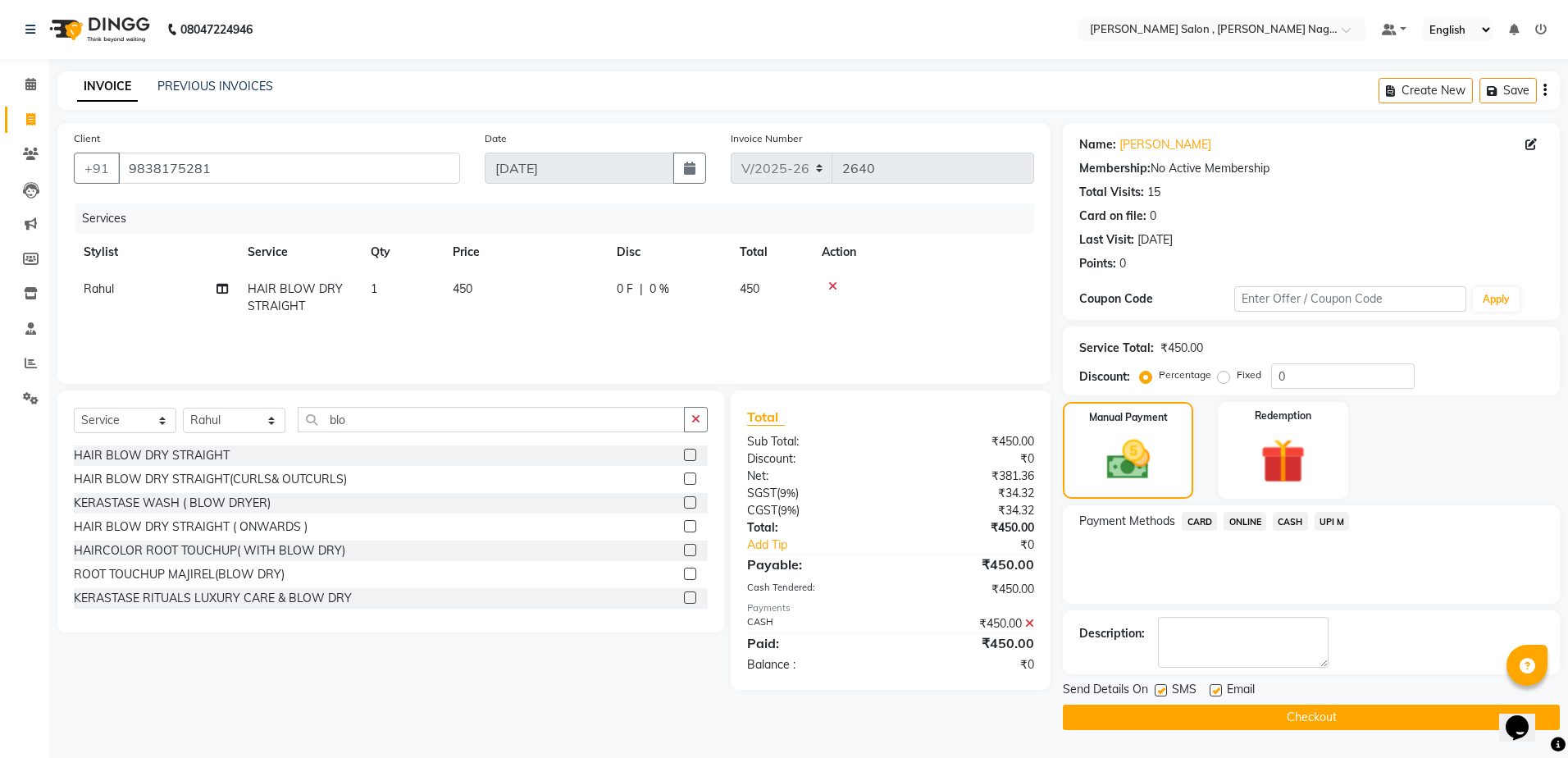
click at [1157, 688] on label at bounding box center [1161, 689] width 12 height 12
click at [1157, 688] on input "checkbox" at bounding box center [1160, 690] width 11 height 11
checkbox input "false"
click at [1214, 692] on label at bounding box center [1215, 689] width 12 height 12
click at [1214, 692] on input "checkbox" at bounding box center [1214, 690] width 11 height 11
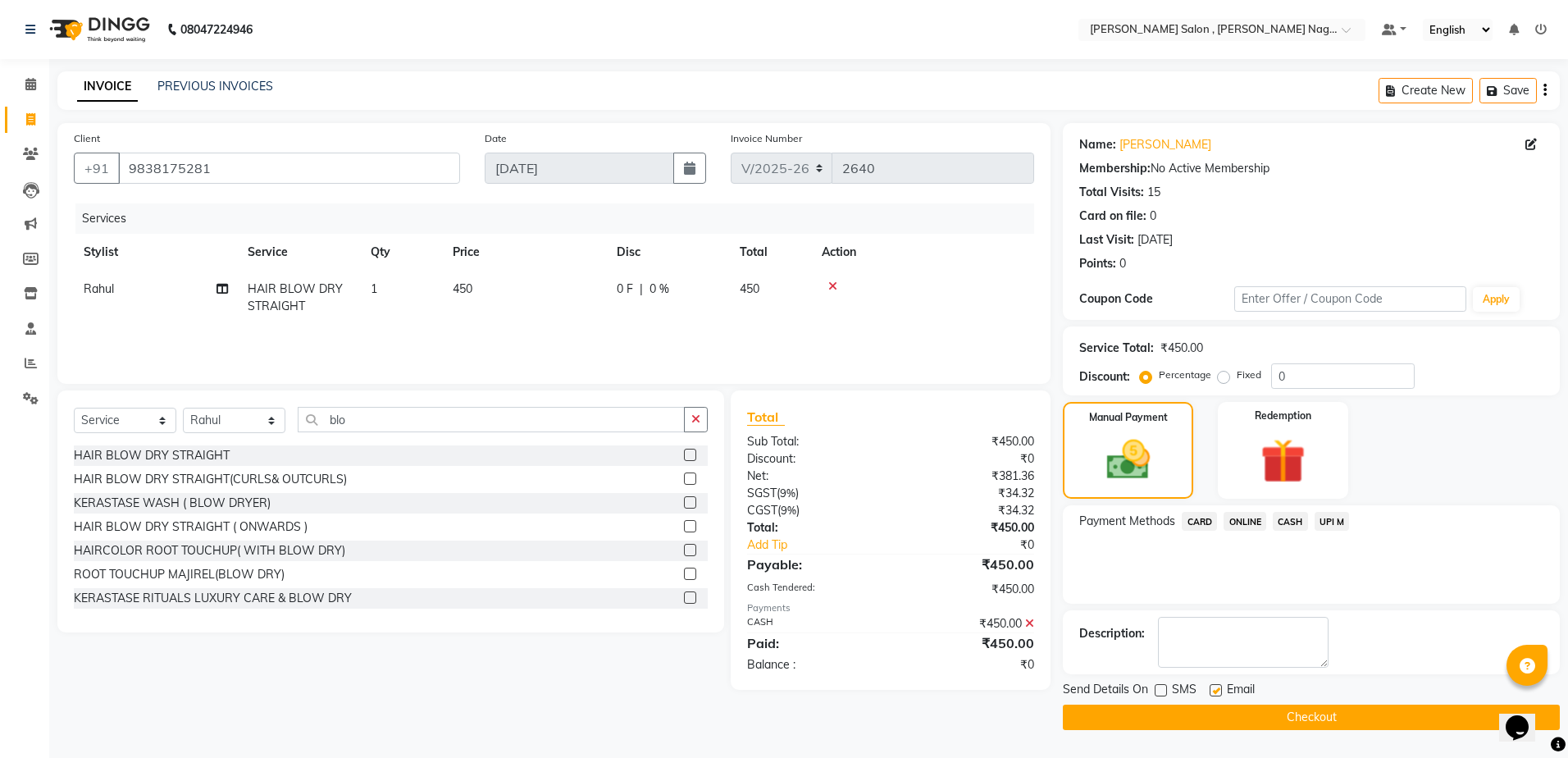
checkbox input "false"
